Goal: Task Accomplishment & Management: Complete application form

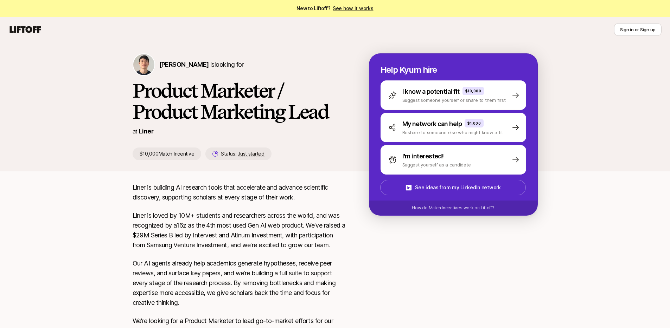
click at [31, 30] on icon at bounding box center [25, 29] width 31 height 7
click at [35, 34] on icon at bounding box center [25, 30] width 34 height 10
click at [50, 58] on div "[PERSON_NAME] is looking for Product Marketer / Product Marketing Lead at Liner…" at bounding box center [335, 106] width 670 height 129
click at [31, 27] on icon at bounding box center [25, 29] width 31 height 7
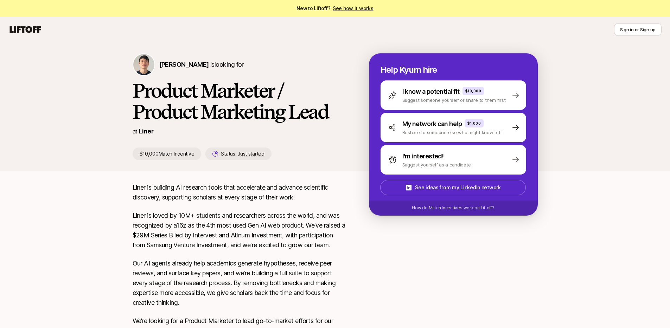
click at [349, 10] on link "See how it works" at bounding box center [352, 8] width 41 height 6
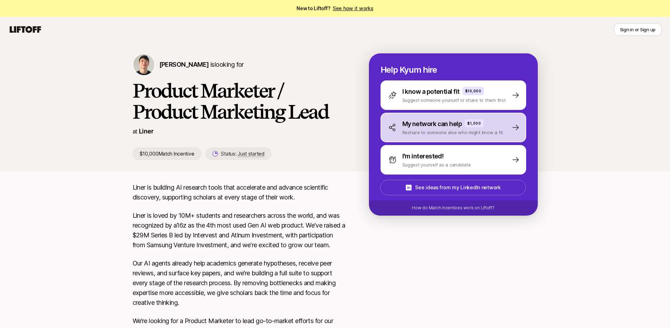
click at [457, 128] on p "My network can help" at bounding box center [432, 124] width 60 height 10
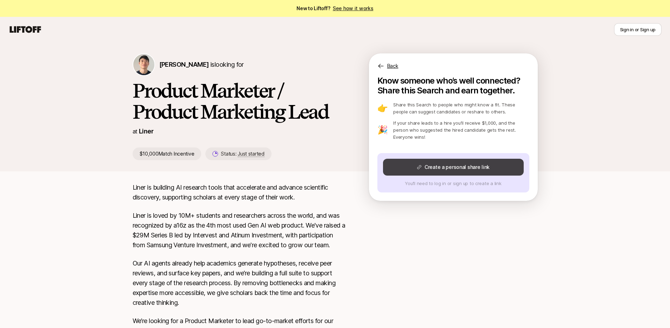
click at [456, 167] on button "Create a personal share link" at bounding box center [453, 167] width 141 height 17
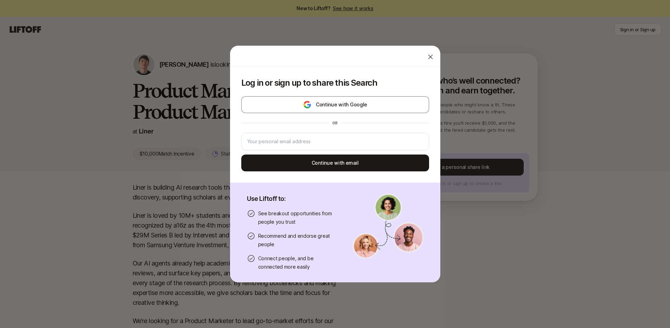
click at [427, 56] on icon at bounding box center [430, 56] width 7 height 7
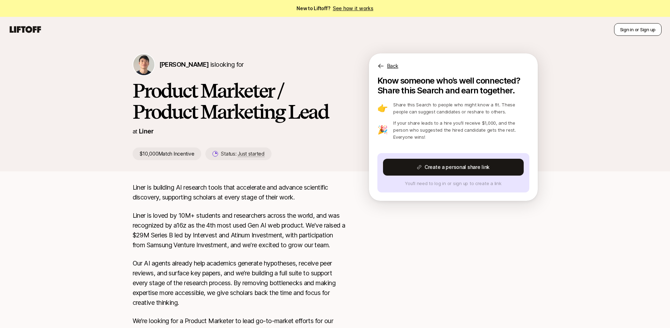
click at [633, 28] on button "Sign in or Sign up" at bounding box center [637, 29] width 47 height 13
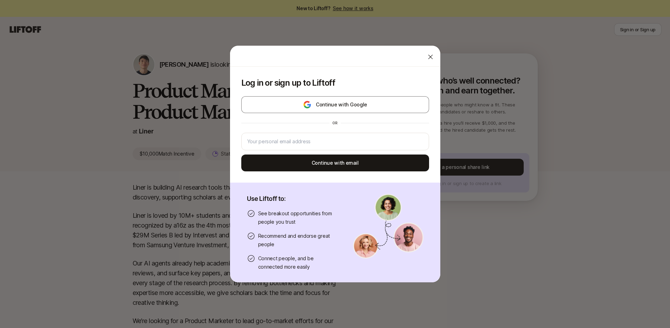
click at [428, 56] on icon at bounding box center [430, 57] width 5 height 5
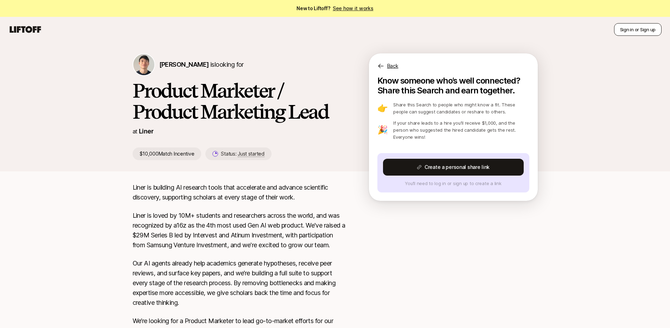
click at [630, 30] on button "Sign in or Sign up" at bounding box center [637, 29] width 47 height 13
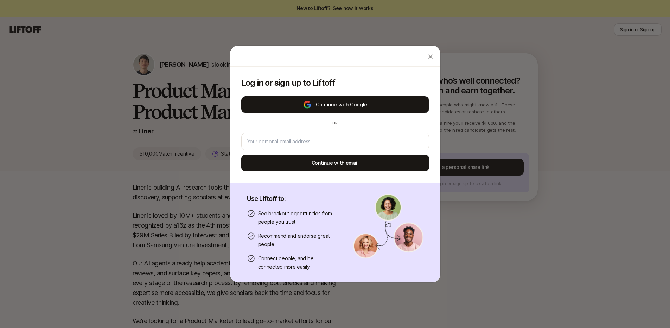
click at [308, 107] on img at bounding box center [307, 105] width 9 height 8
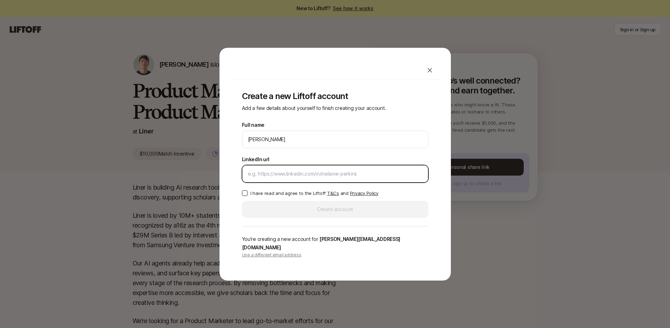
paste input "[URL][DOMAIN_NAME]"
type input "[URL][DOMAIN_NAME]"
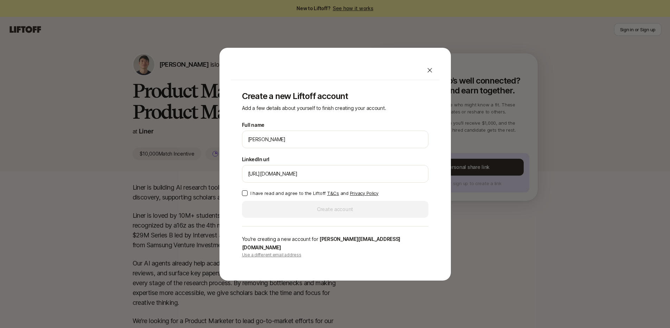
click at [245, 196] on button "I have read and agree to the Liftoff T&Cs and Privacy Policy" at bounding box center [245, 193] width 6 height 6
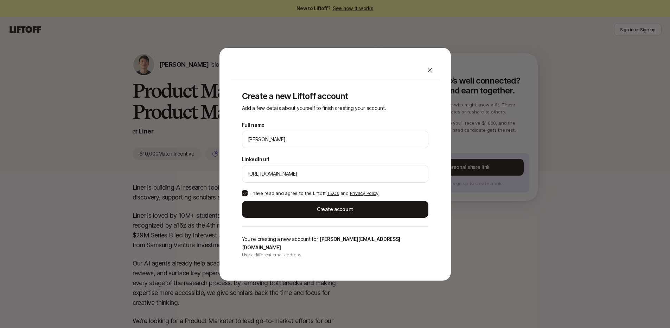
type button "on"
click at [330, 196] on link "T&Cs" at bounding box center [333, 193] width 12 height 6
click at [354, 196] on link "Privacy Policy" at bounding box center [364, 193] width 28 height 6
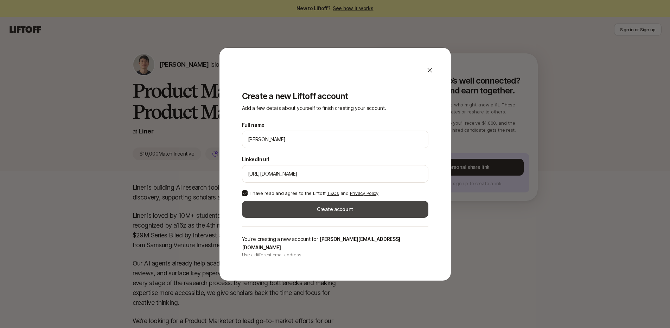
click at [339, 212] on button "Create account" at bounding box center [335, 209] width 186 height 17
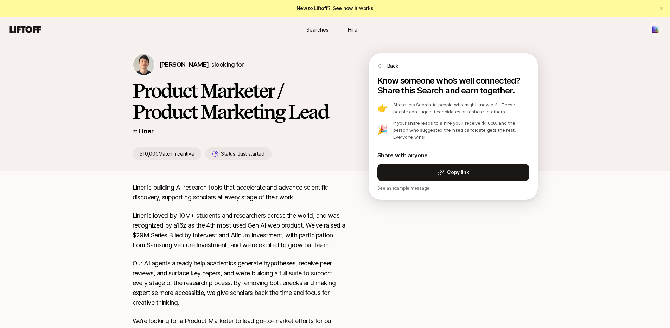
click at [422, 188] on p "See an example message" at bounding box center [453, 188] width 152 height 6
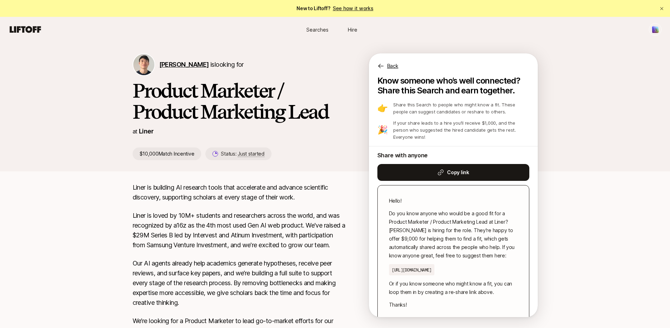
click at [174, 63] on span "[PERSON_NAME]" at bounding box center [184, 64] width 50 height 7
